Goal: Task Accomplishment & Management: Use online tool/utility

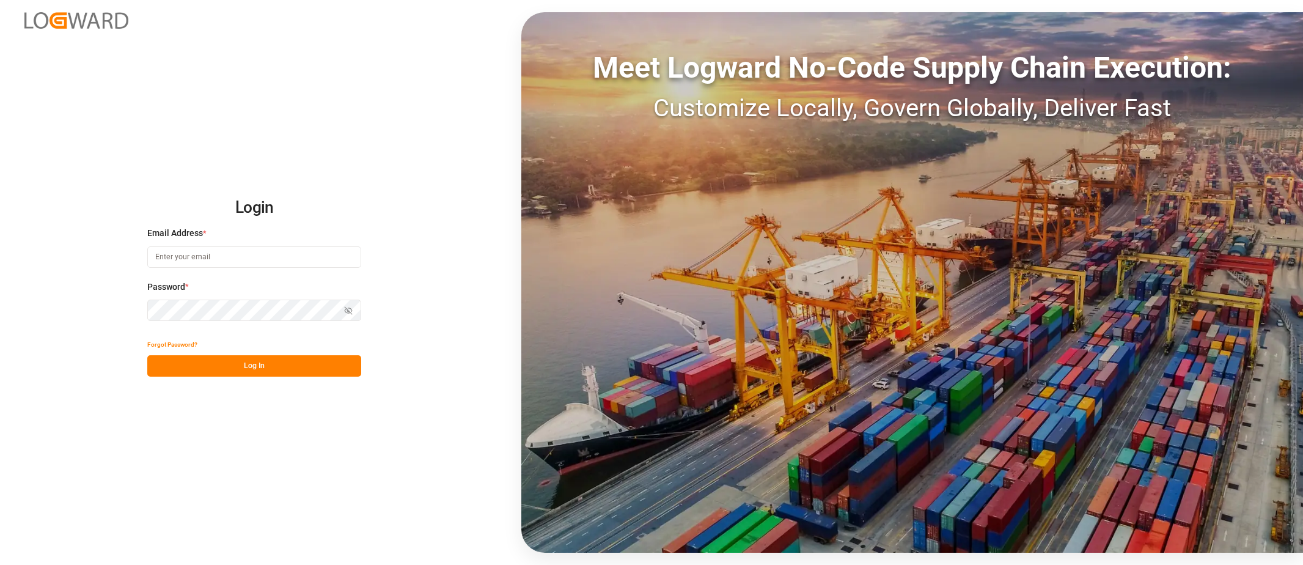
type input "[PERSON_NAME][EMAIL_ADDRESS][DOMAIN_NAME]"
click at [267, 372] on button "Log In" at bounding box center [254, 365] width 214 height 21
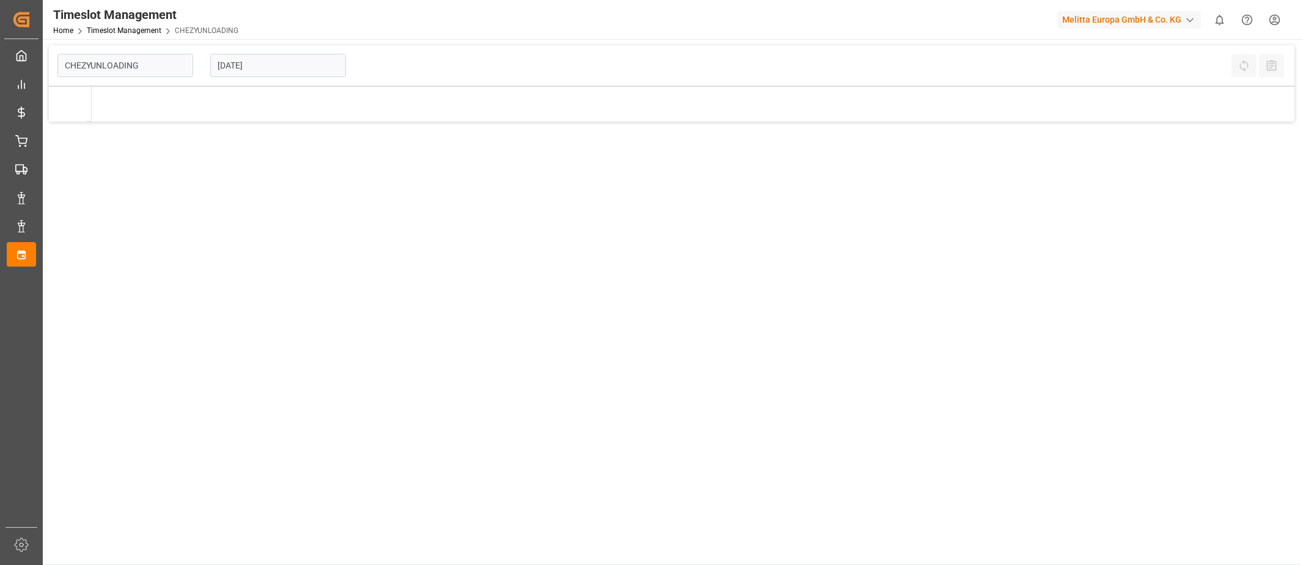
type input "Chezy Unloading"
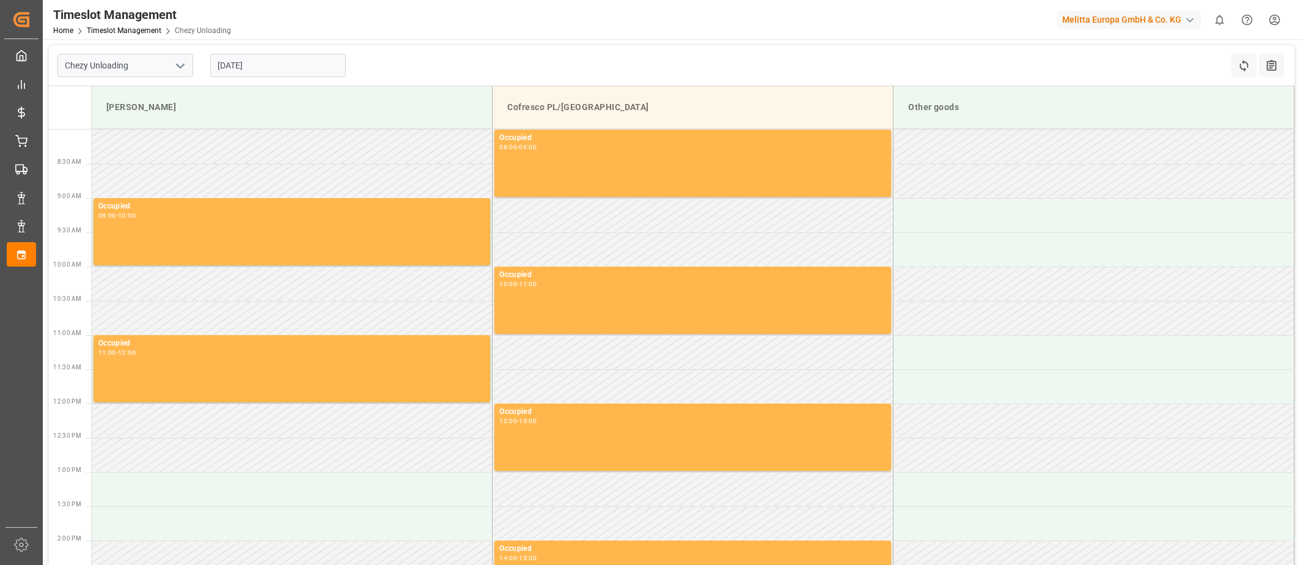
click at [229, 68] on input "[DATE]" at bounding box center [278, 65] width 136 height 23
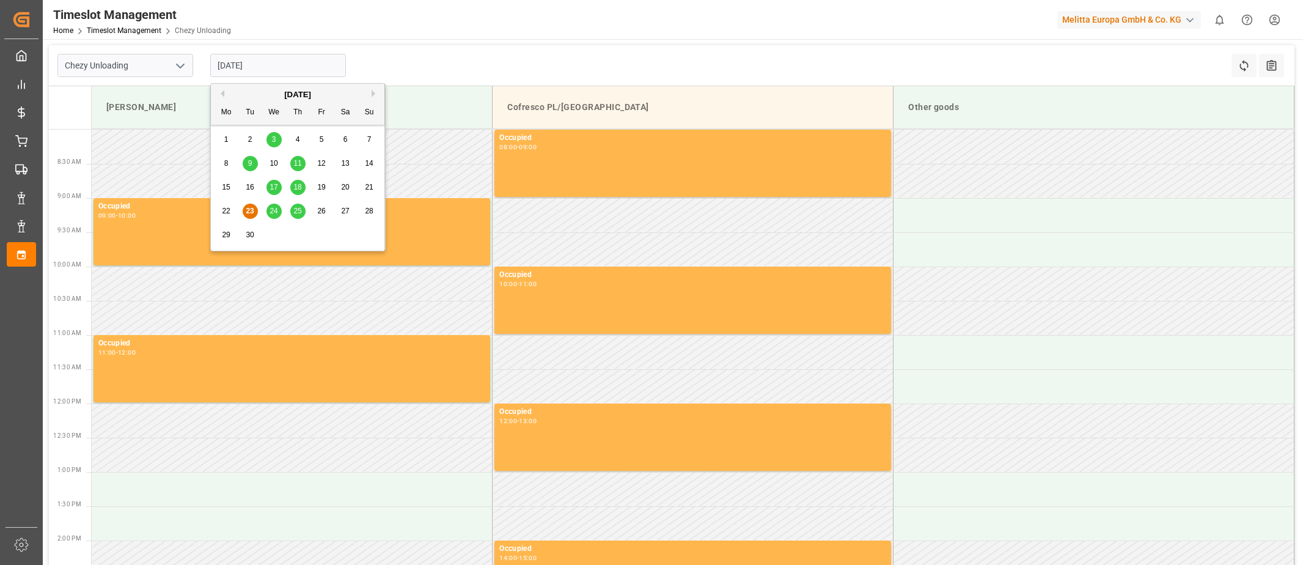
click at [277, 216] on div "24" at bounding box center [273, 211] width 15 height 15
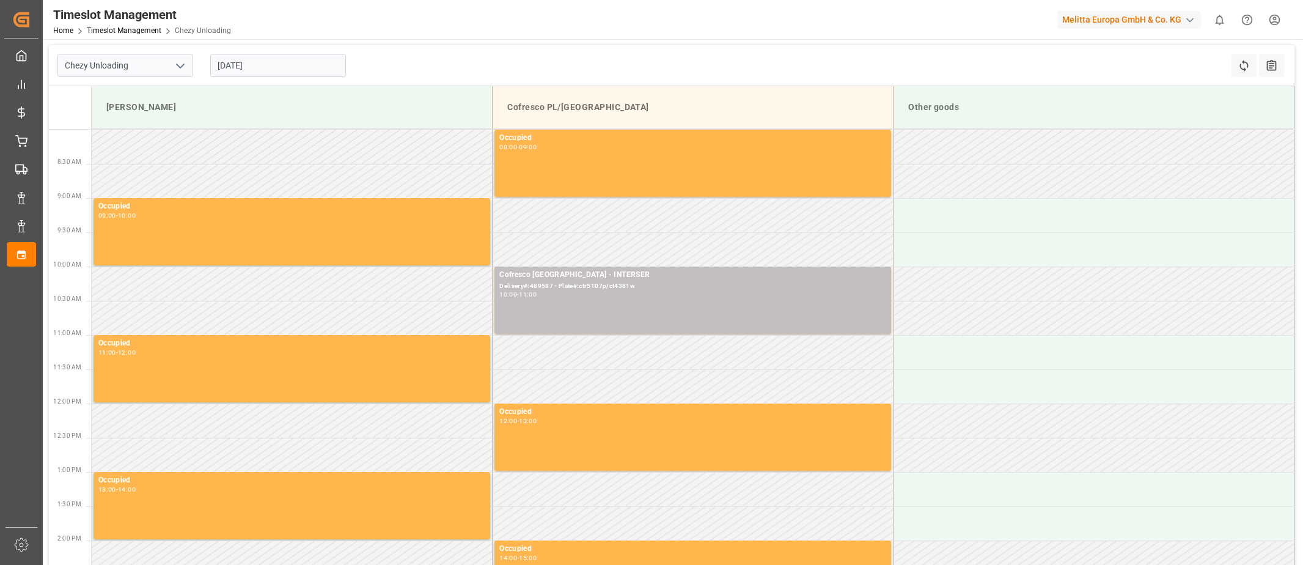
click at [226, 62] on input "[DATE]" at bounding box center [278, 65] width 136 height 23
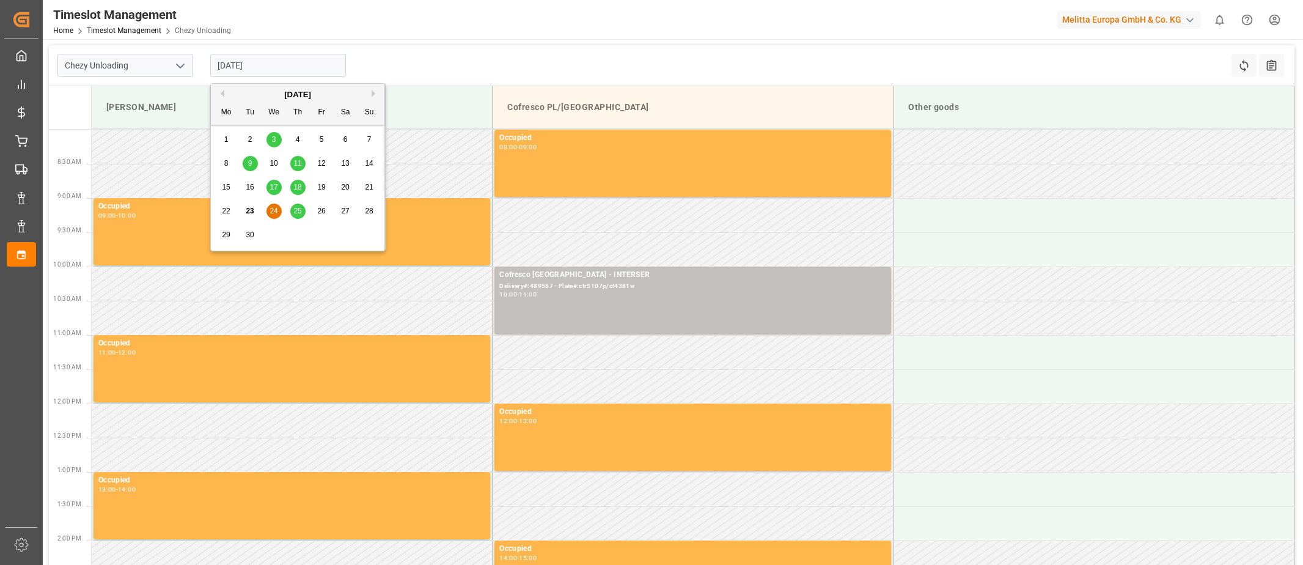
click at [298, 211] on span "25" at bounding box center [297, 211] width 8 height 9
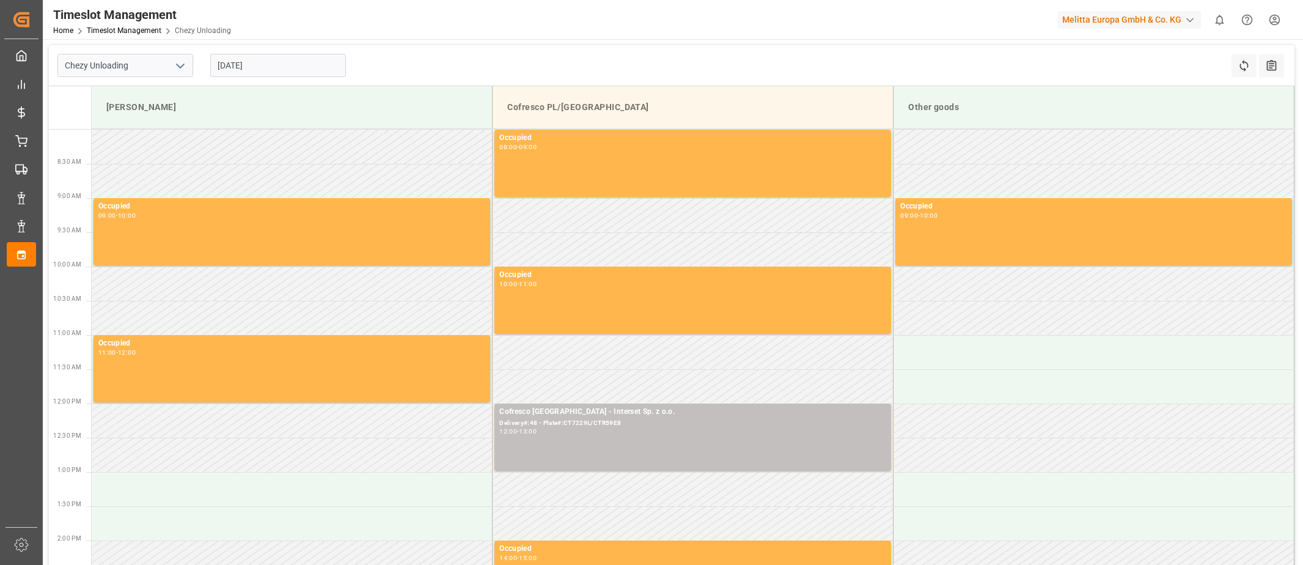
click at [226, 62] on input "[DATE]" at bounding box center [278, 65] width 136 height 23
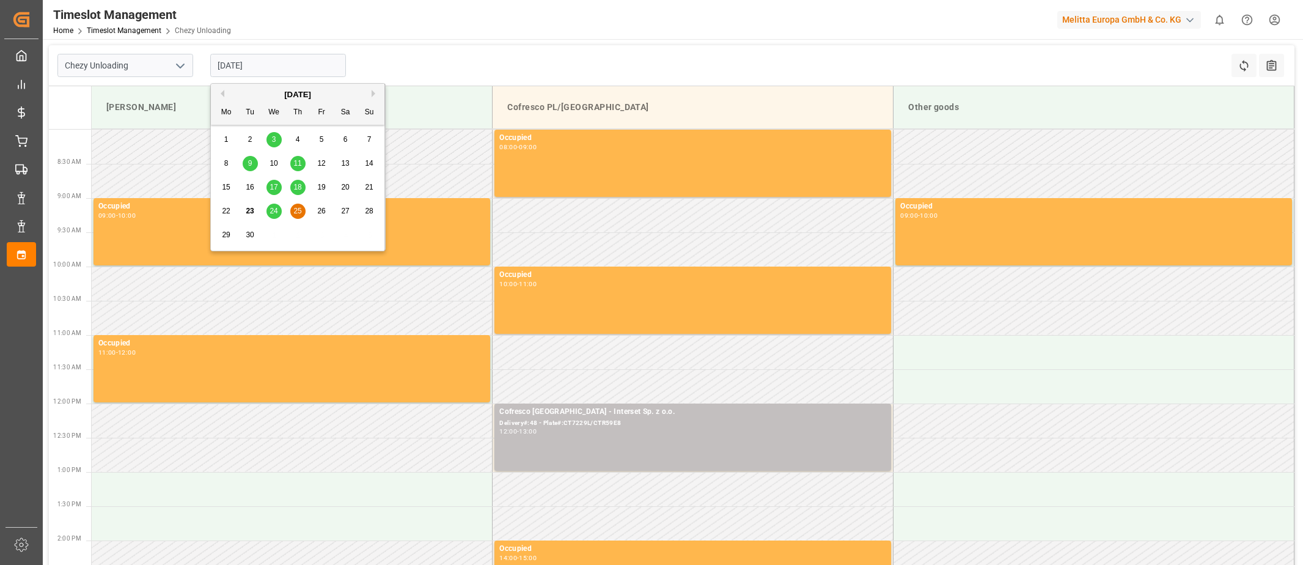
click at [273, 213] on span "24" at bounding box center [274, 211] width 8 height 9
type input "[DATE]"
